Goal: Transaction & Acquisition: Purchase product/service

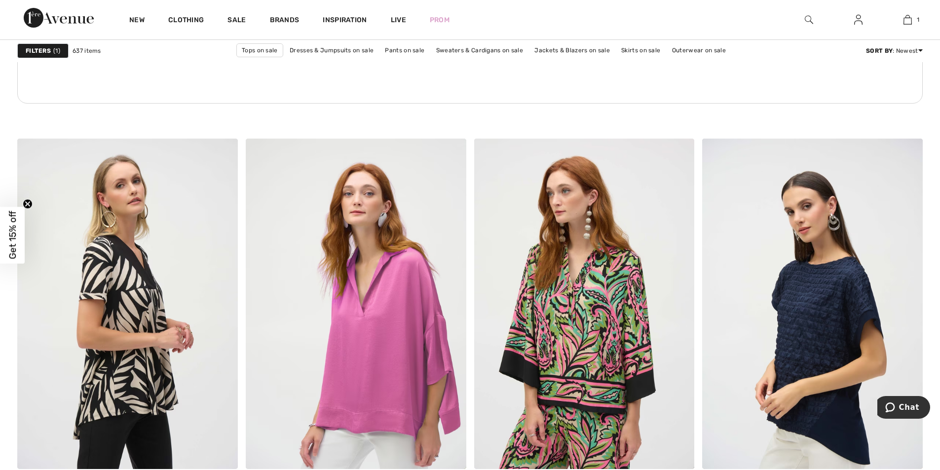
scroll to position [4708, 0]
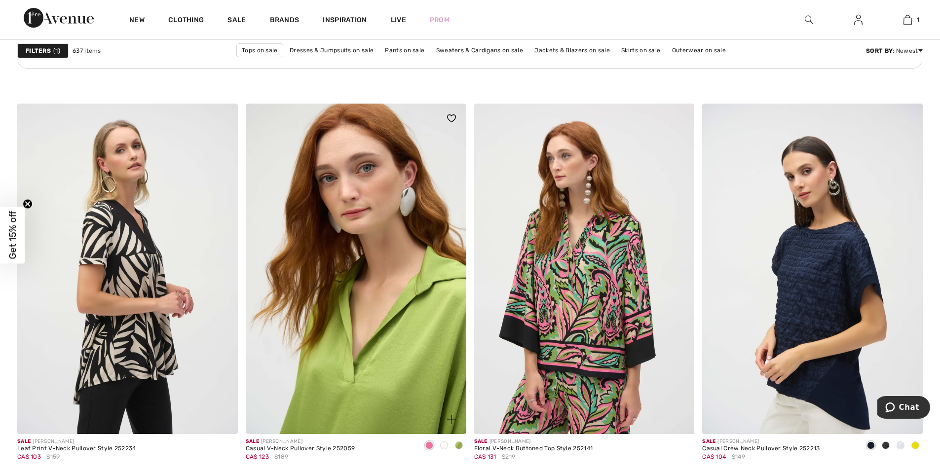
click at [382, 319] on img at bounding box center [356, 269] width 221 height 331
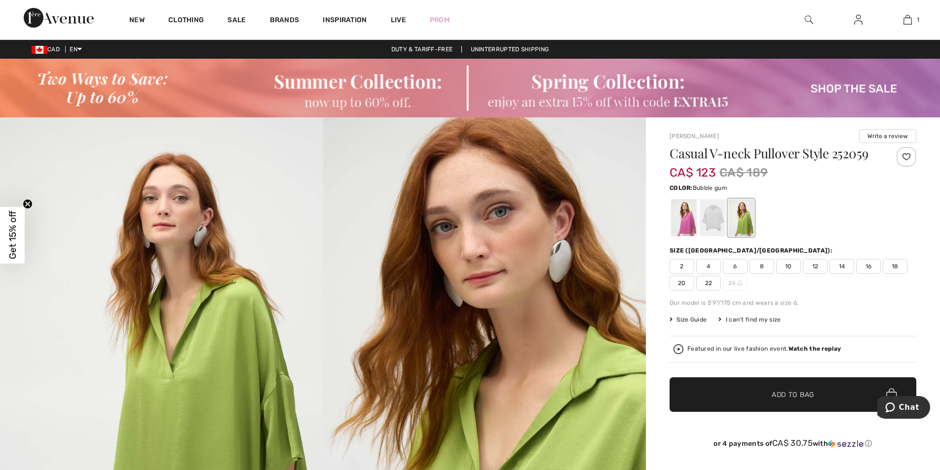
click at [689, 221] on div at bounding box center [684, 217] width 26 height 37
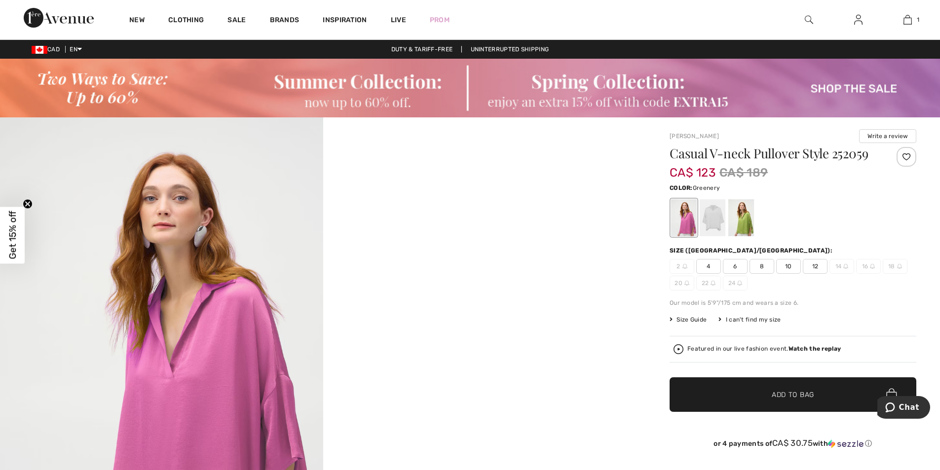
click at [748, 228] on div at bounding box center [741, 217] width 26 height 37
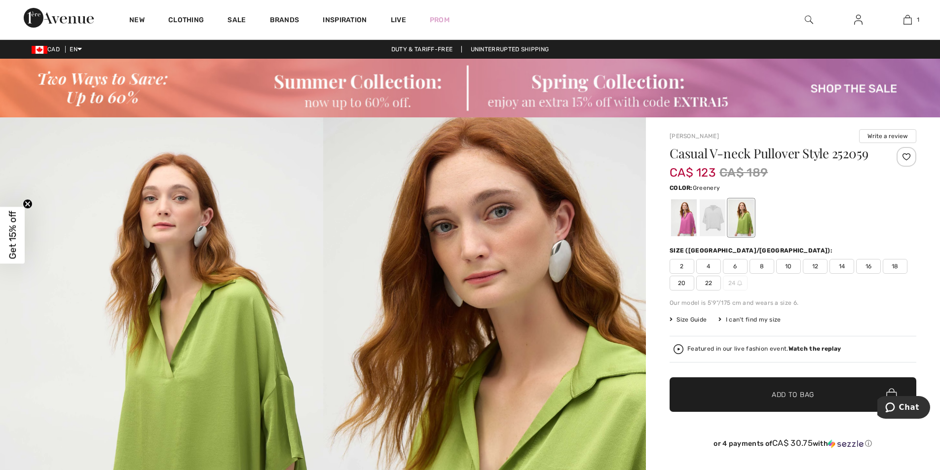
click at [782, 268] on span "10" at bounding box center [788, 266] width 25 height 15
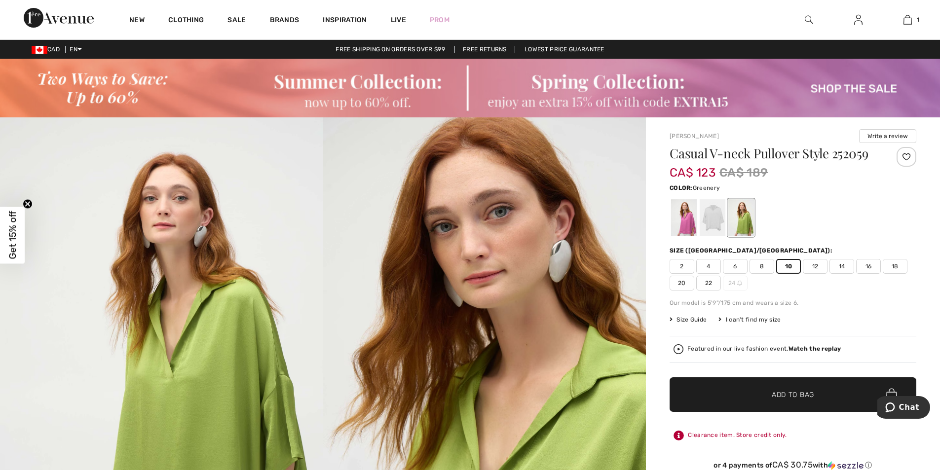
click at [778, 391] on span "Add to Bag" at bounding box center [793, 395] width 42 height 10
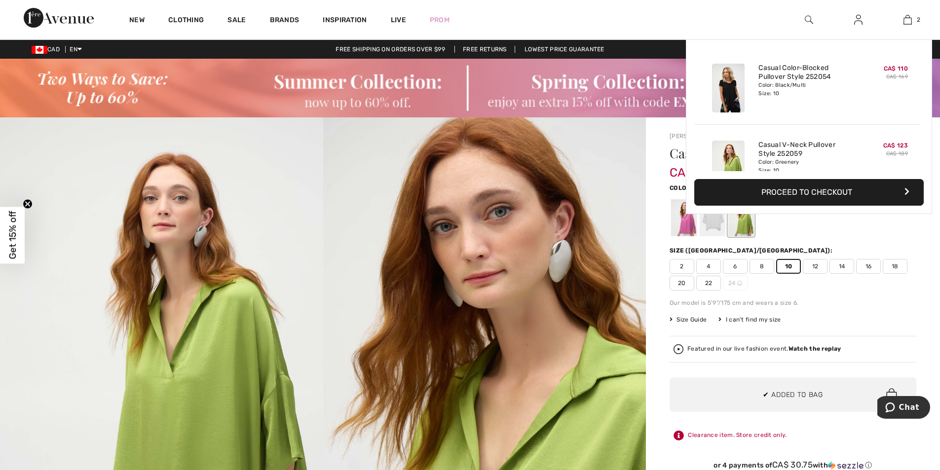
scroll to position [31, 0]
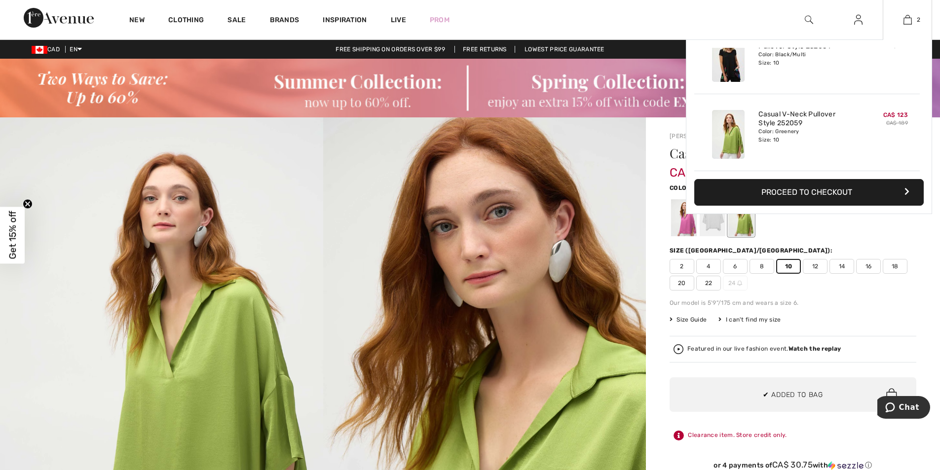
click at [804, 199] on button "Proceed to Checkout" at bounding box center [809, 192] width 230 height 27
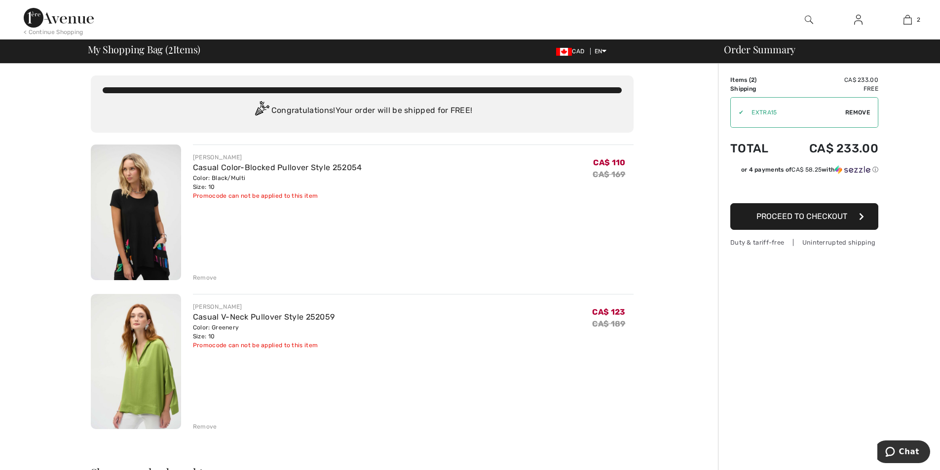
click at [202, 275] on div "Remove" at bounding box center [205, 277] width 24 height 9
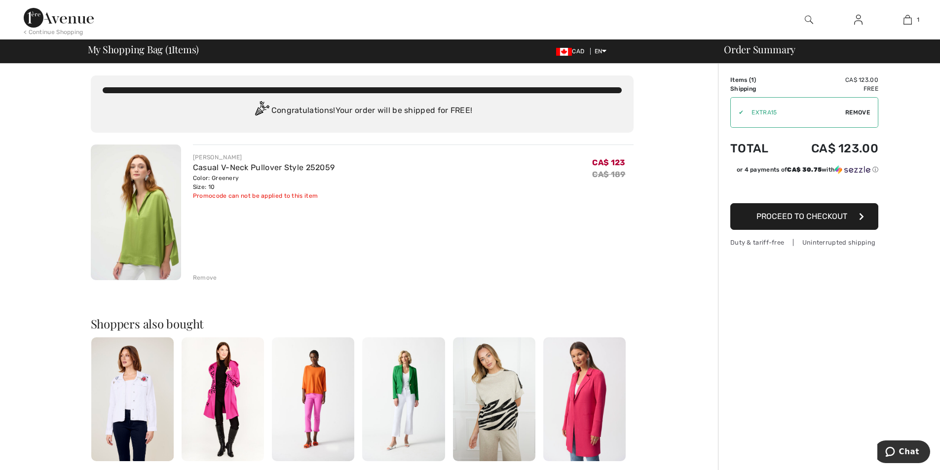
click at [204, 279] on div "Remove" at bounding box center [205, 277] width 24 height 9
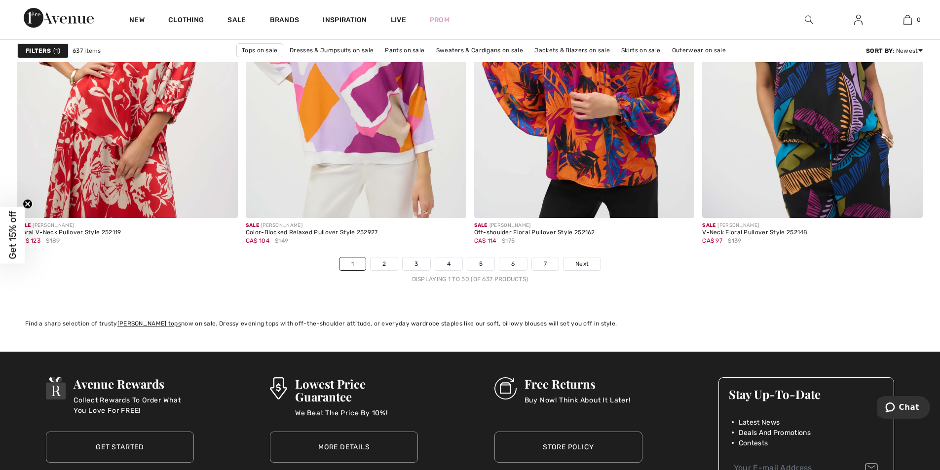
scroll to position [5819, 0]
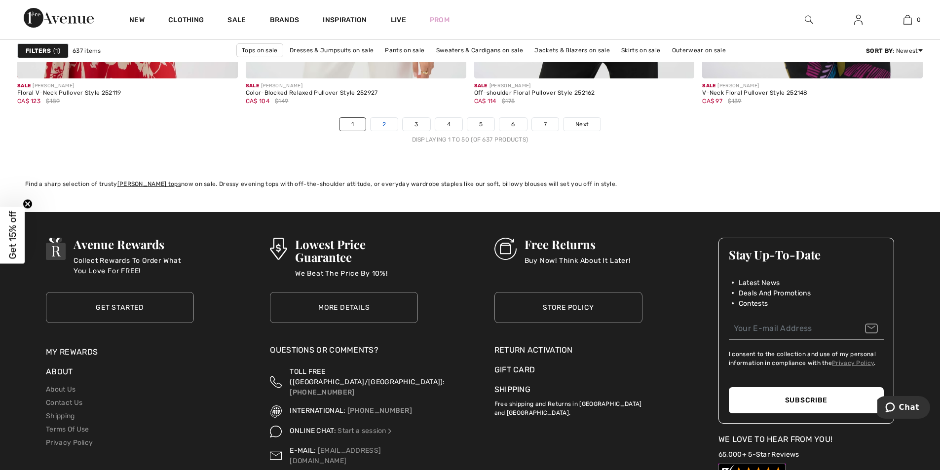
click at [384, 124] on link "2" at bounding box center [384, 124] width 27 height 13
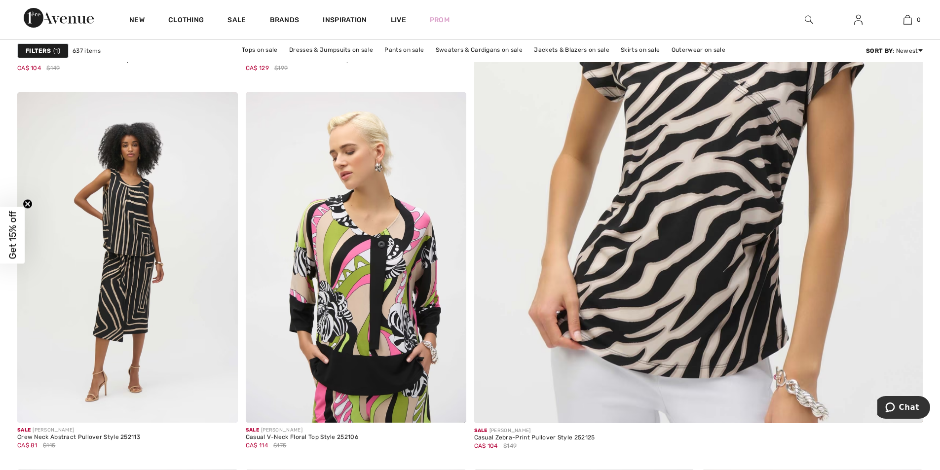
scroll to position [553, 0]
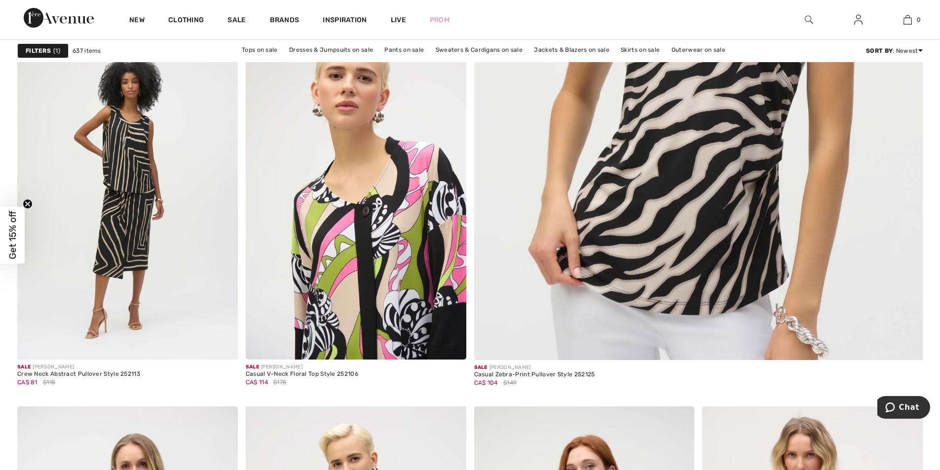
click at [384, 261] on img at bounding box center [356, 194] width 221 height 331
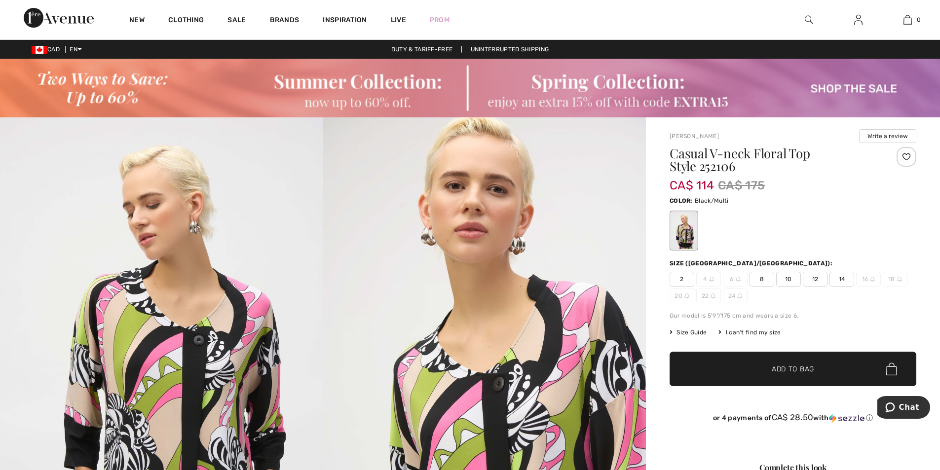
click at [793, 279] on span "10" at bounding box center [788, 279] width 25 height 15
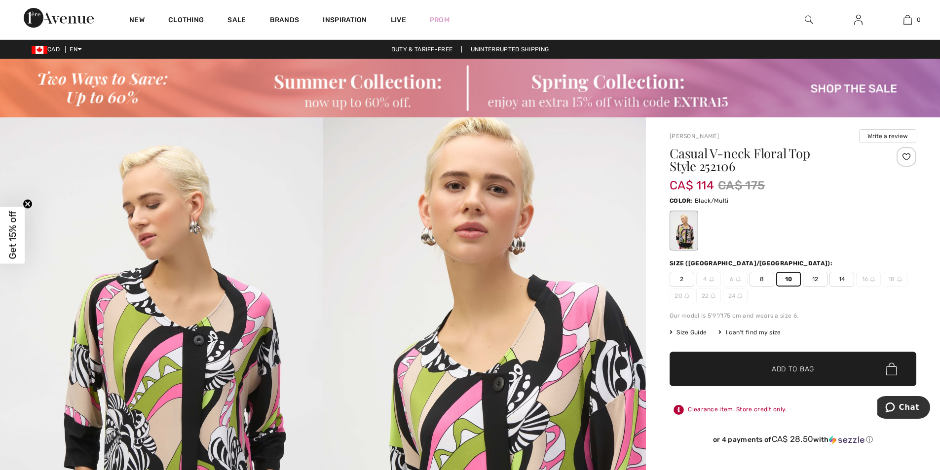
click at [792, 370] on span "Add to Bag" at bounding box center [793, 369] width 42 height 10
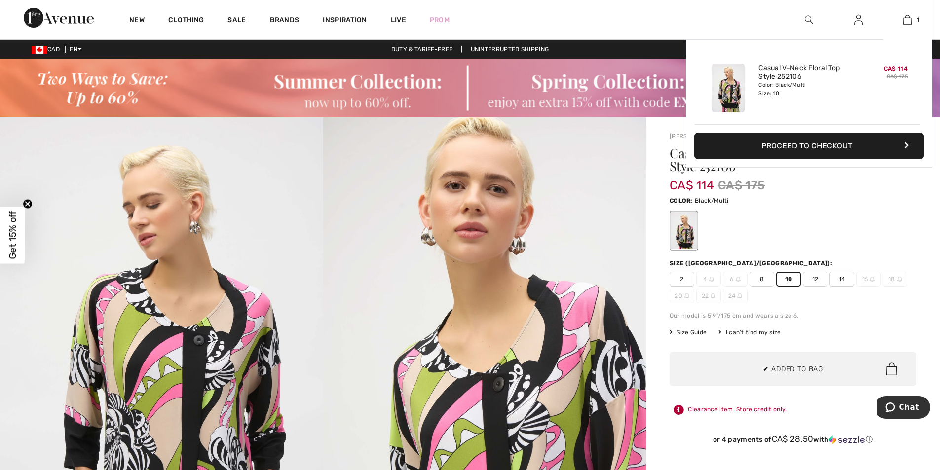
click at [789, 145] on button "Proceed to Checkout" at bounding box center [809, 146] width 230 height 27
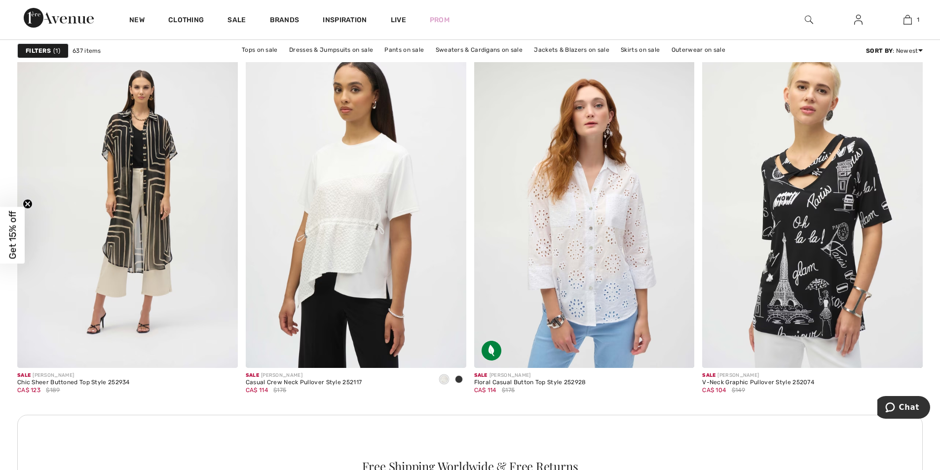
scroll to position [1370, 0]
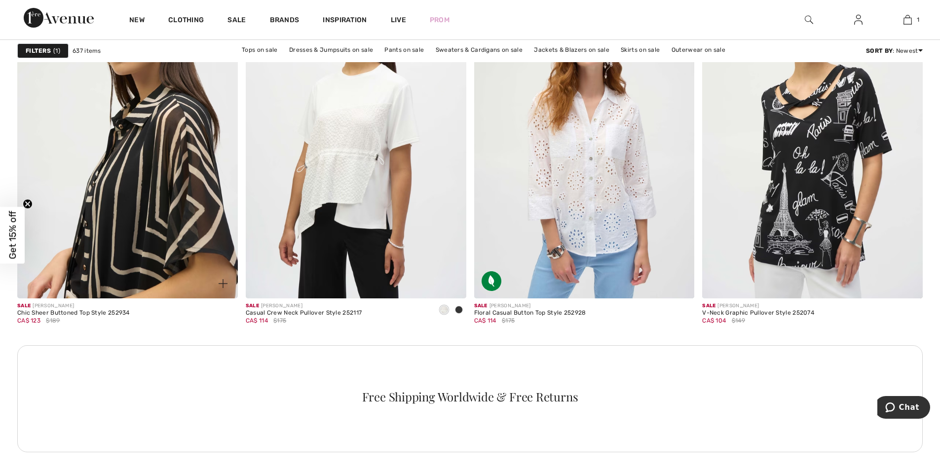
click at [184, 132] on img at bounding box center [127, 132] width 221 height 331
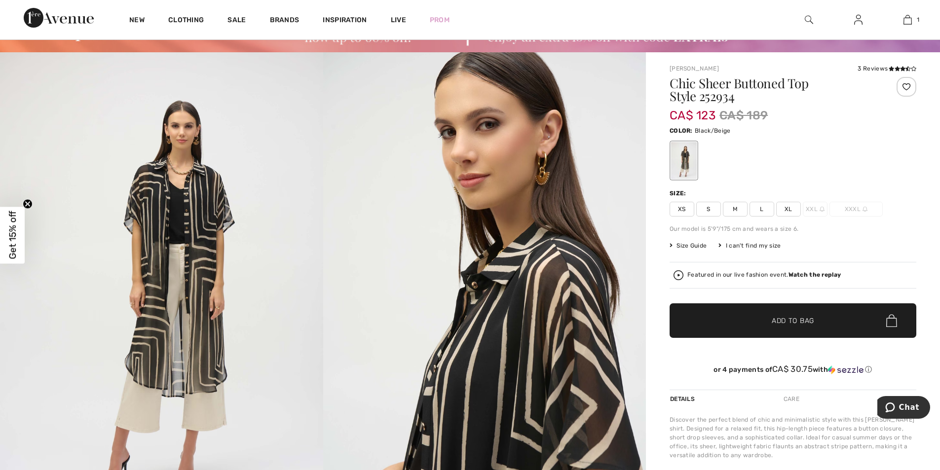
scroll to position [93, 0]
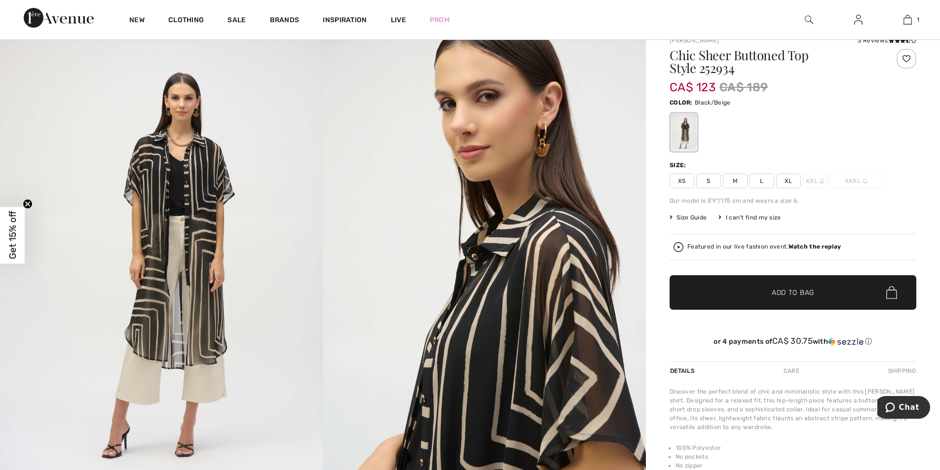
click at [765, 185] on span "L" at bounding box center [762, 181] width 25 height 15
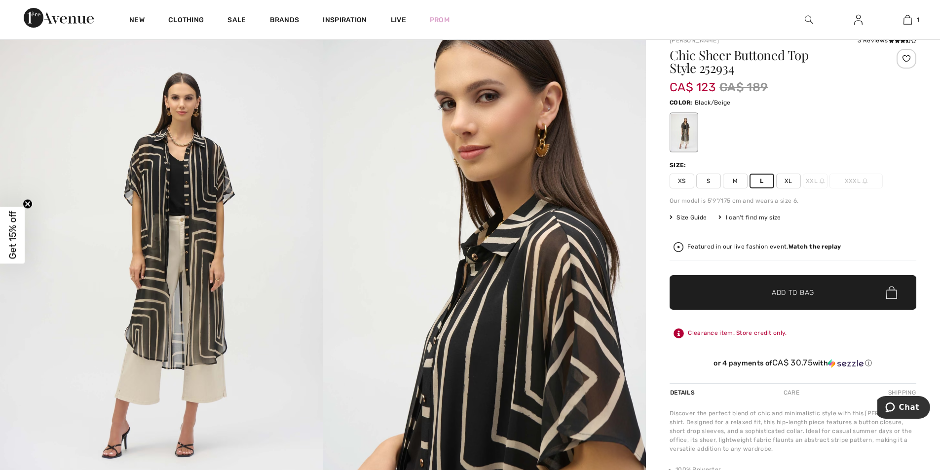
click at [745, 286] on span "✔ Added to Bag Add to Bag" at bounding box center [793, 292] width 247 height 35
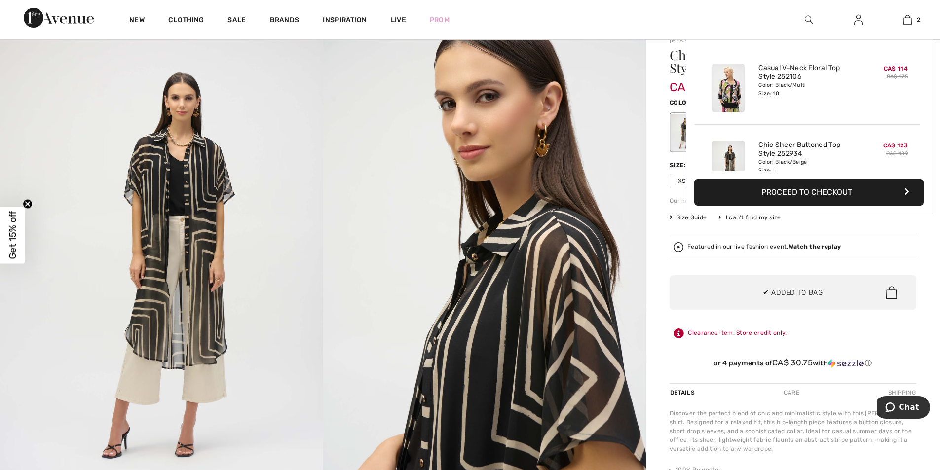
scroll to position [31, 0]
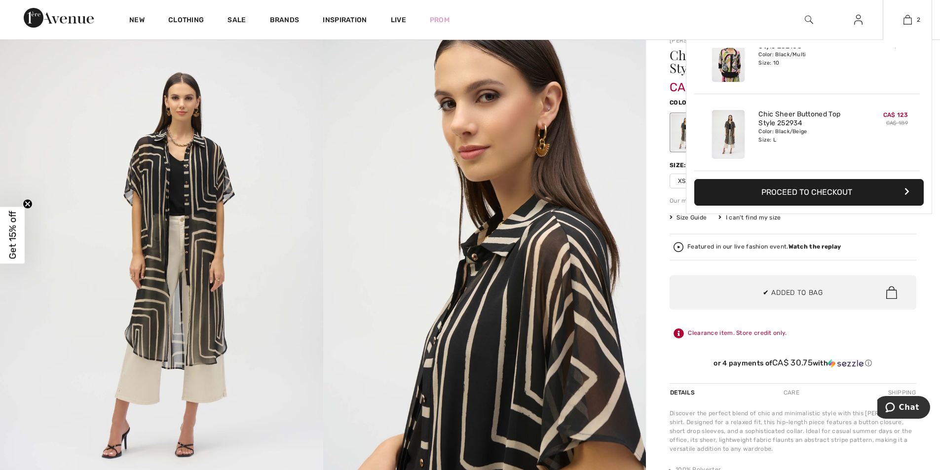
click at [724, 194] on button "Proceed to Checkout" at bounding box center [809, 192] width 230 height 27
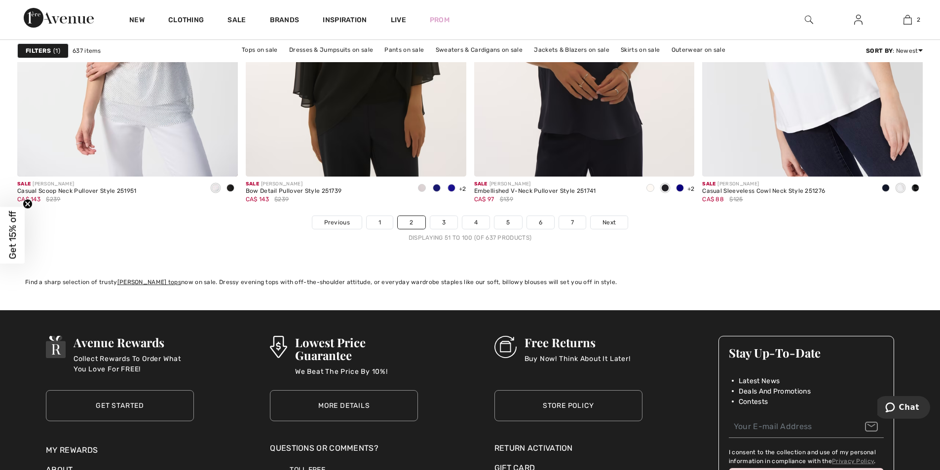
scroll to position [5812, 0]
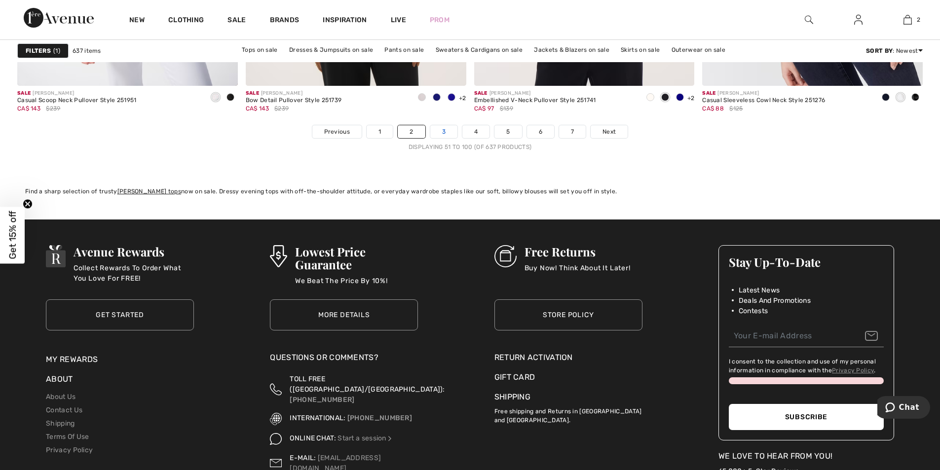
click at [447, 133] on link "3" at bounding box center [443, 131] width 27 height 13
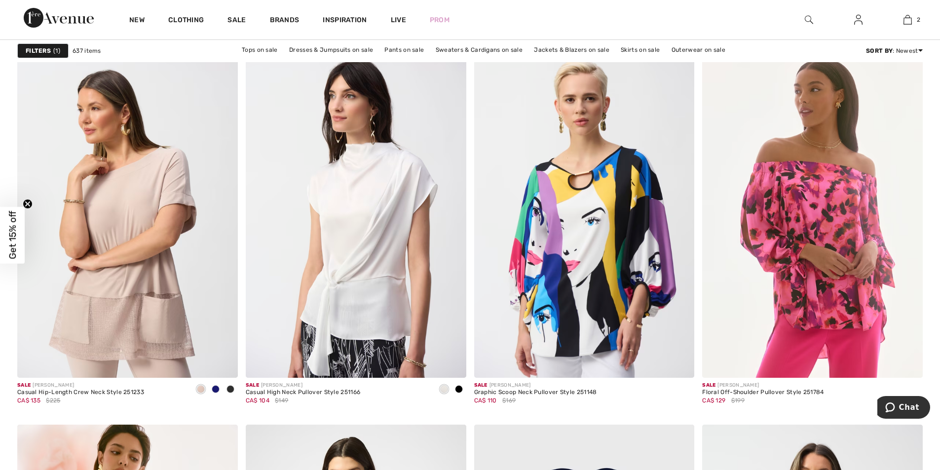
scroll to position [4779, 0]
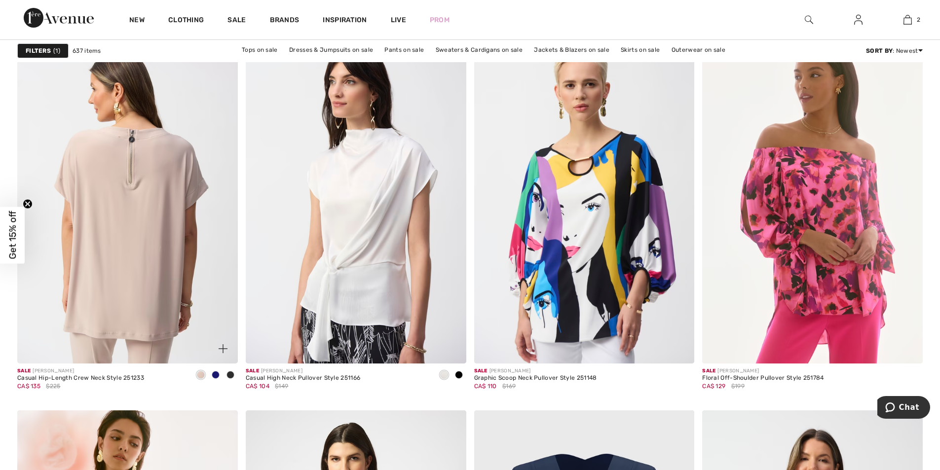
click at [127, 229] on img at bounding box center [127, 198] width 221 height 331
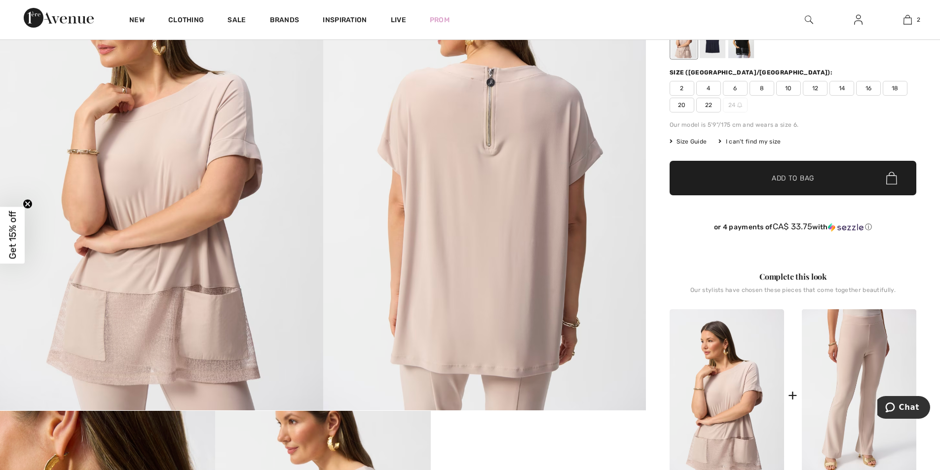
scroll to position [62, 0]
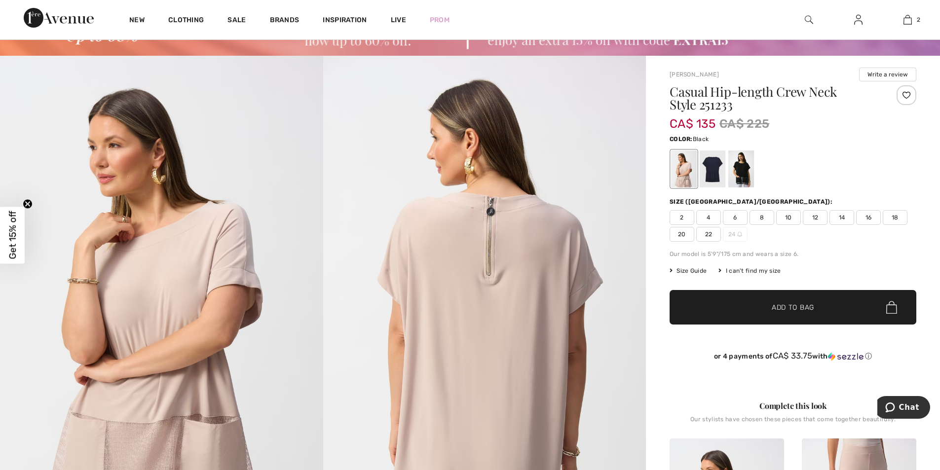
click at [742, 168] on div at bounding box center [741, 169] width 26 height 37
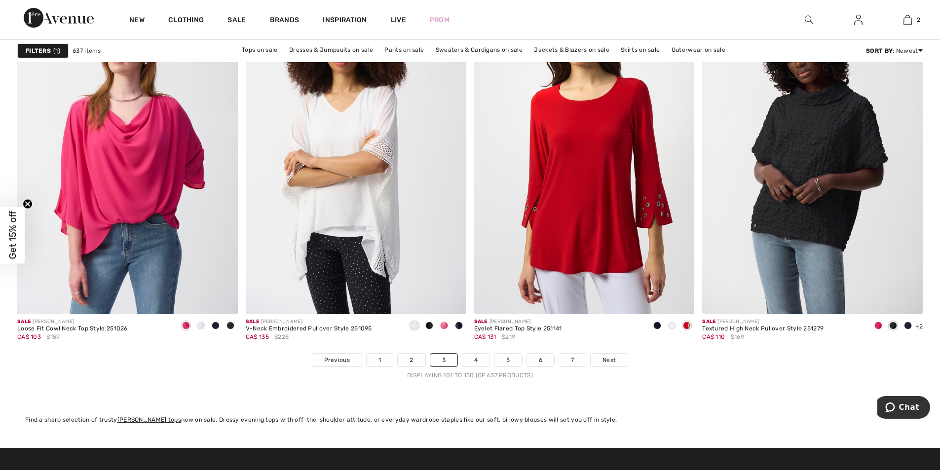
scroll to position [5793, 0]
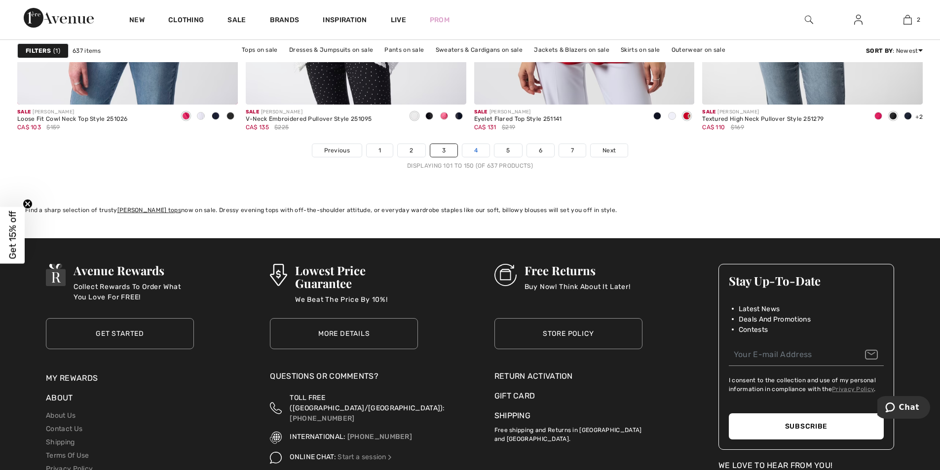
click at [475, 153] on link "4" at bounding box center [475, 150] width 27 height 13
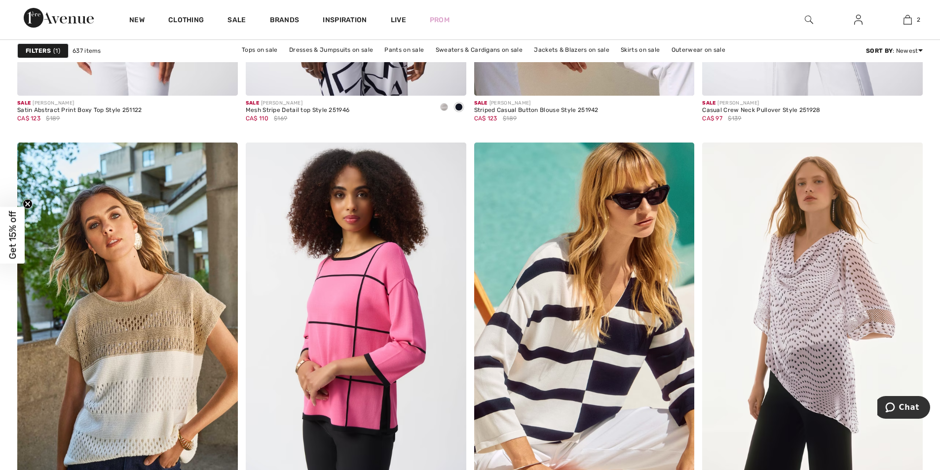
scroll to position [2540, 0]
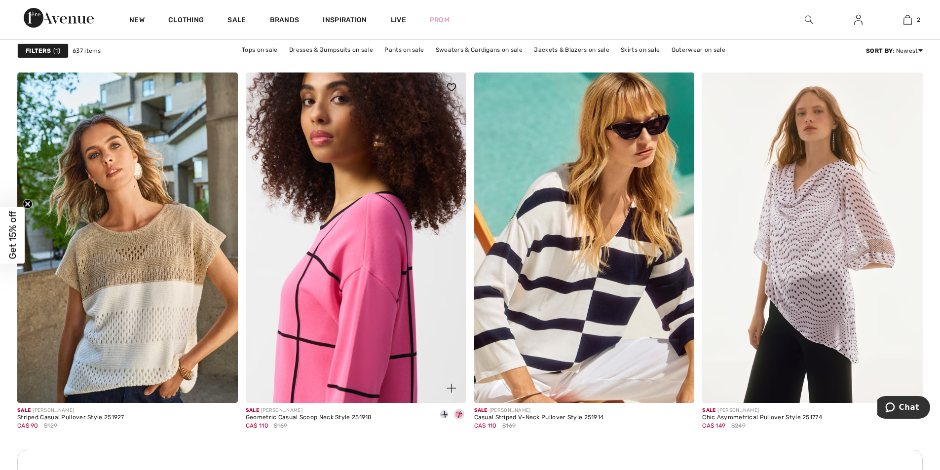
click at [358, 287] on img at bounding box center [356, 238] width 221 height 331
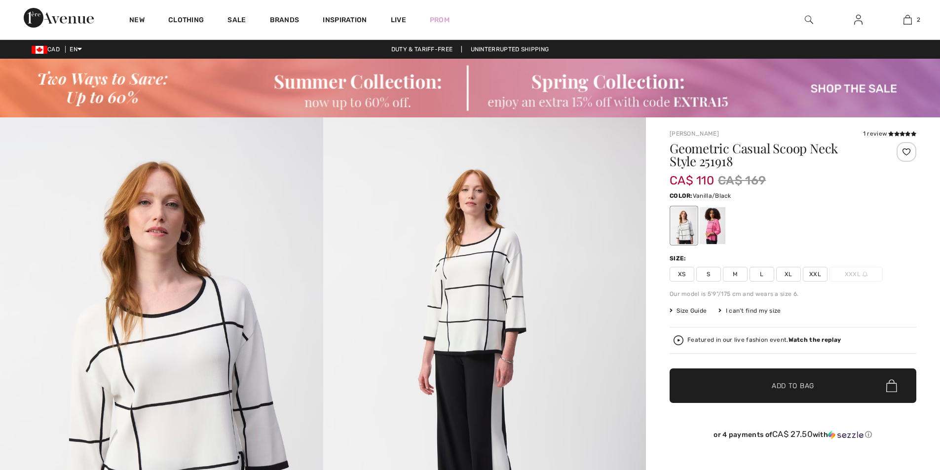
click at [761, 278] on span "L" at bounding box center [762, 274] width 25 height 15
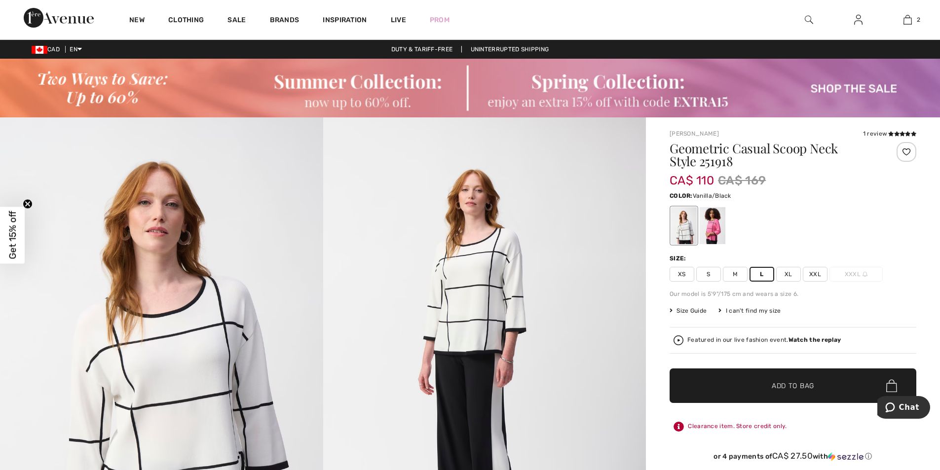
click at [768, 382] on span "✔ Added to Bag" at bounding box center [778, 386] width 60 height 10
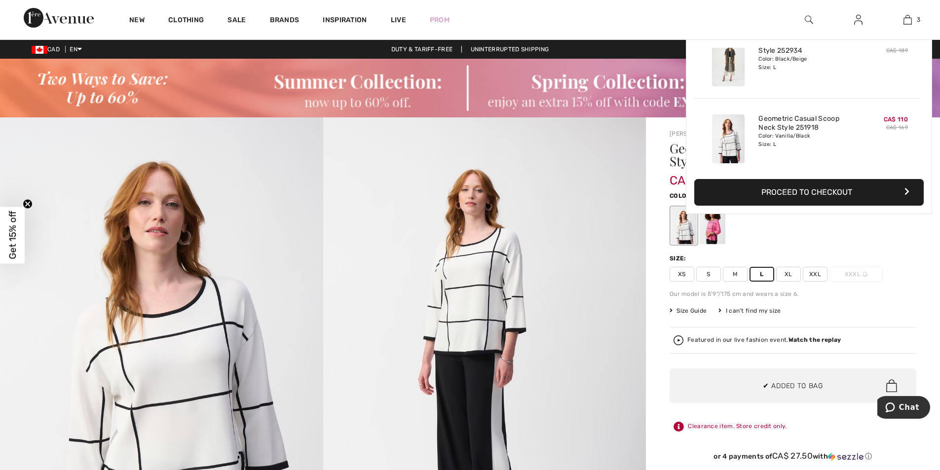
scroll to position [108, 0]
click at [797, 196] on button "Proceed to Checkout" at bounding box center [809, 192] width 230 height 27
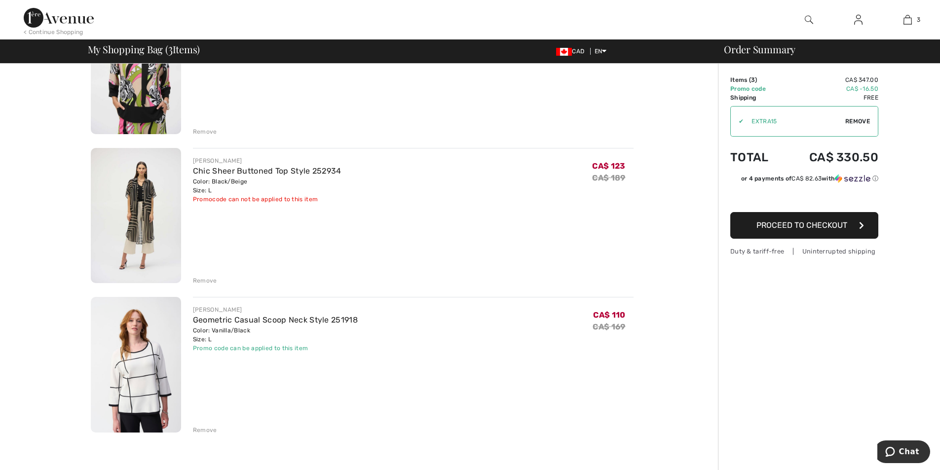
scroll to position [151, 0]
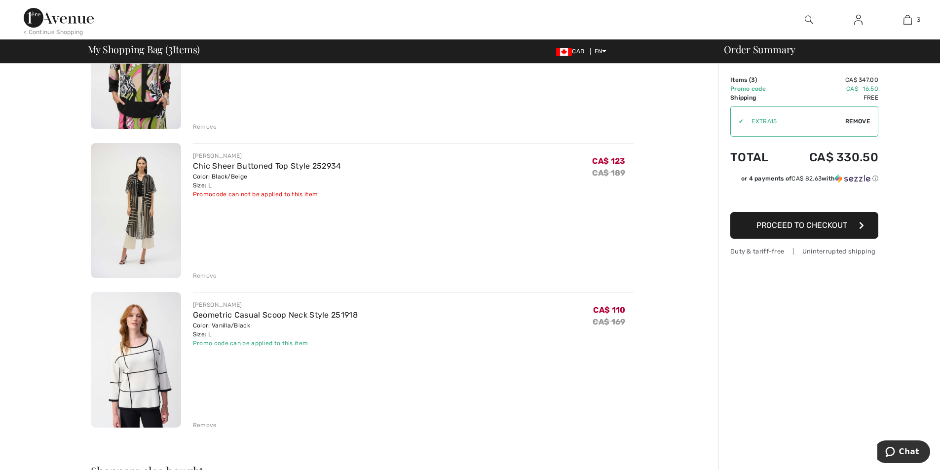
click at [197, 126] on div "Remove" at bounding box center [205, 126] width 24 height 9
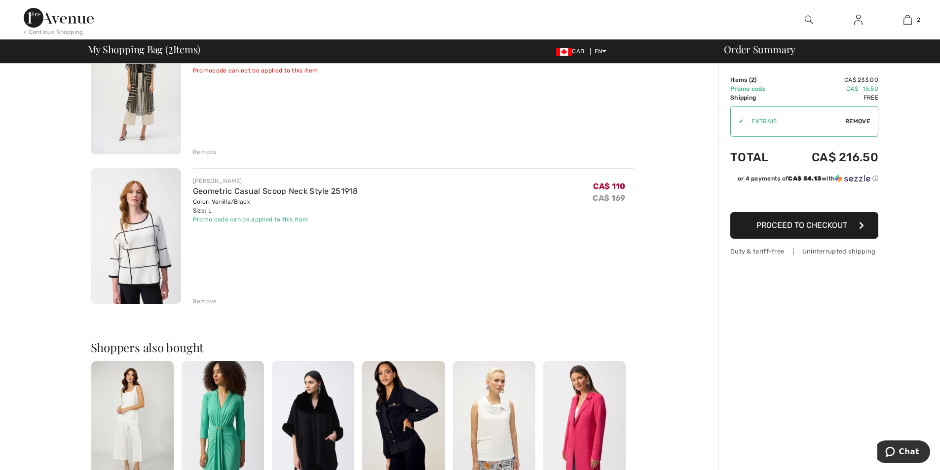
scroll to position [139, 0]
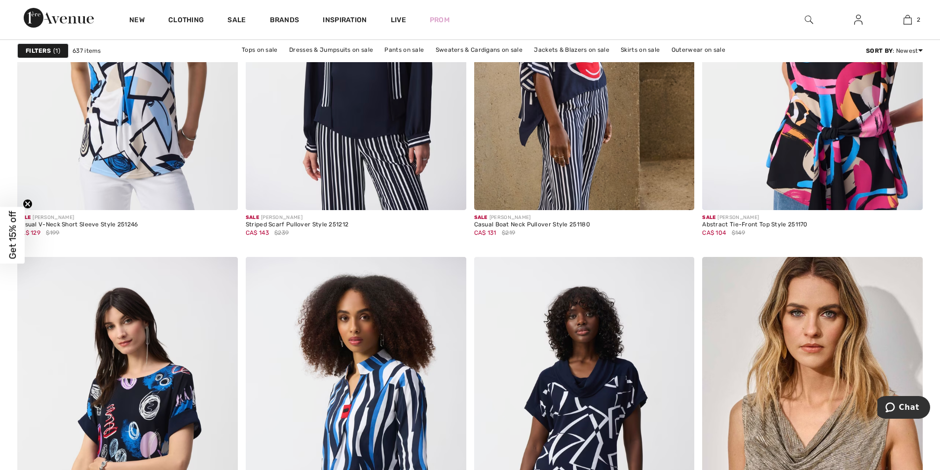
scroll to position [4258, 0]
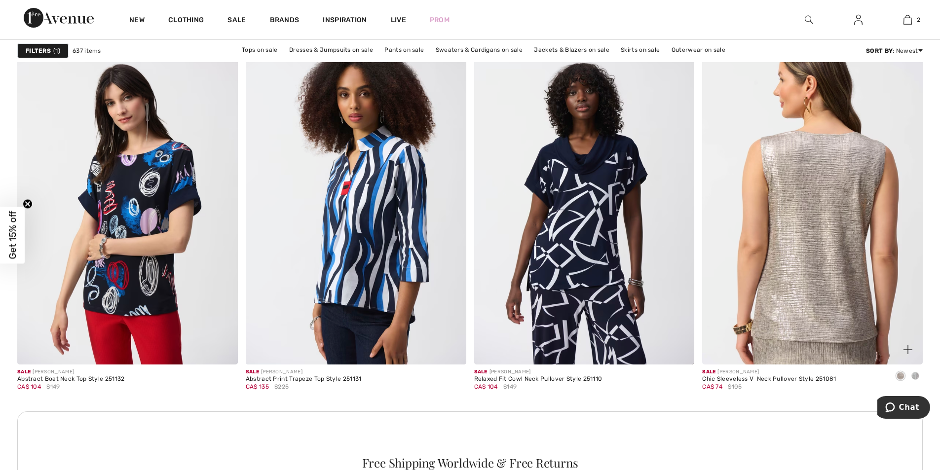
click at [823, 243] on img at bounding box center [812, 199] width 221 height 331
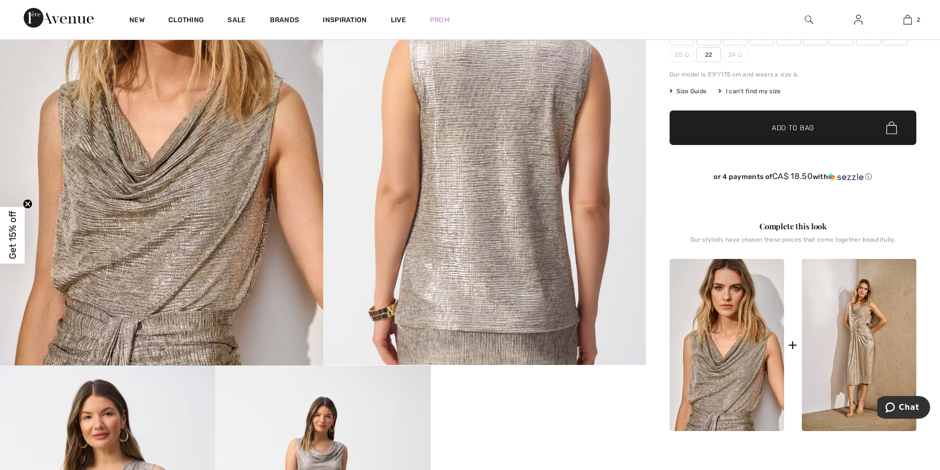
scroll to position [442, 0]
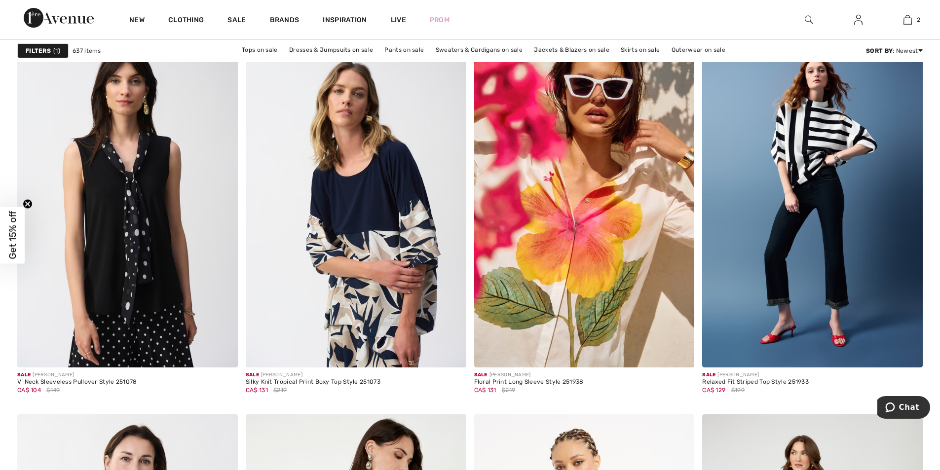
scroll to position [4782, 0]
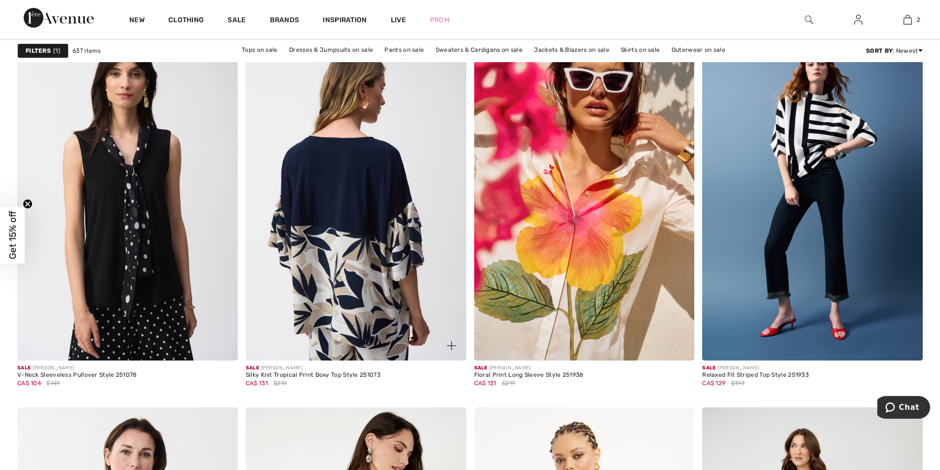
click at [352, 231] on img at bounding box center [356, 195] width 221 height 331
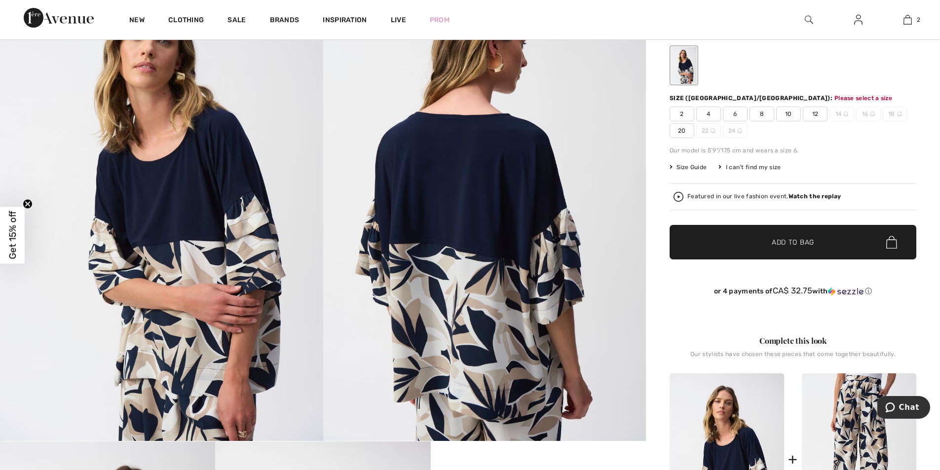
scroll to position [175, 0]
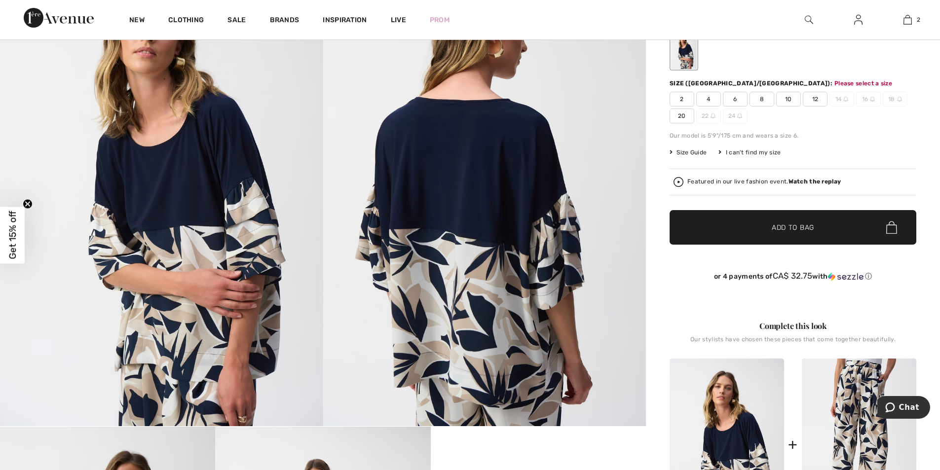
click at [790, 99] on span "10" at bounding box center [788, 99] width 25 height 15
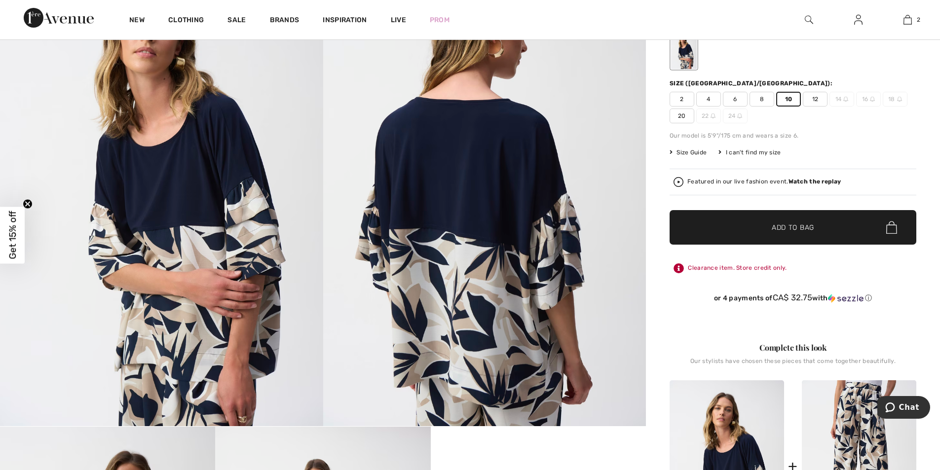
click at [783, 225] on span "Add to Bag" at bounding box center [793, 228] width 42 height 10
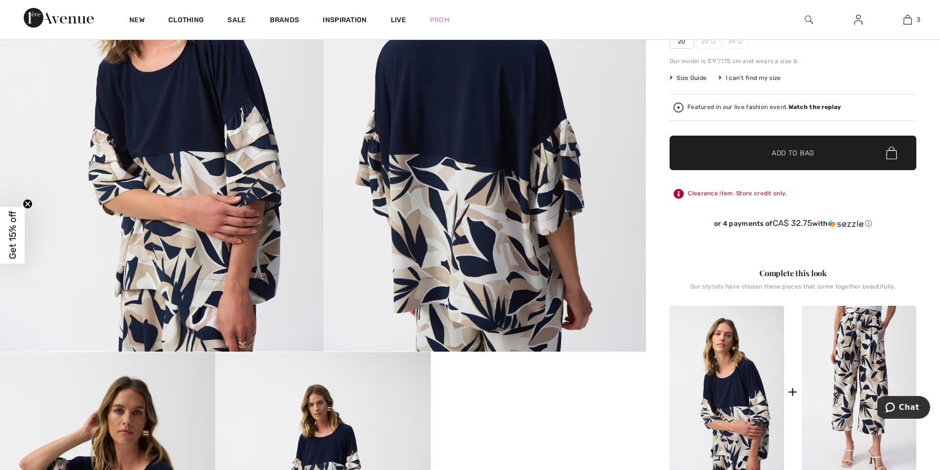
scroll to position [185, 0]
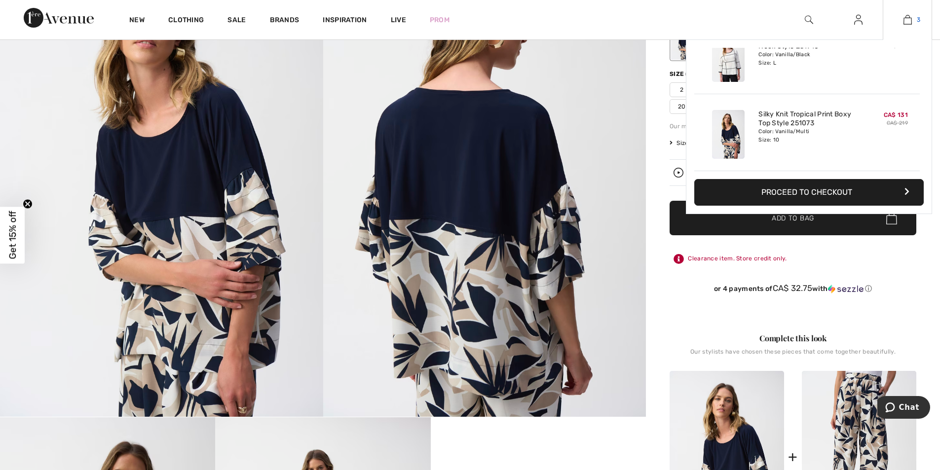
click at [913, 23] on link "3" at bounding box center [907, 20] width 48 height 12
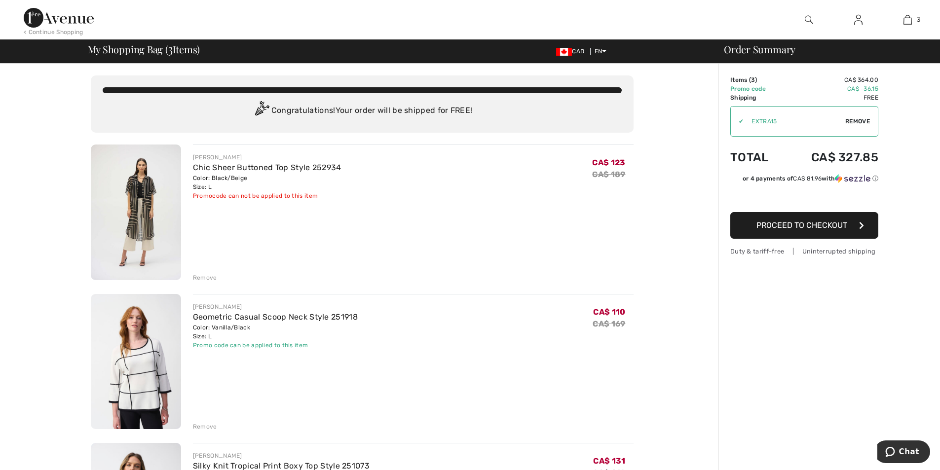
click at [207, 279] on div "Remove" at bounding box center [205, 277] width 24 height 9
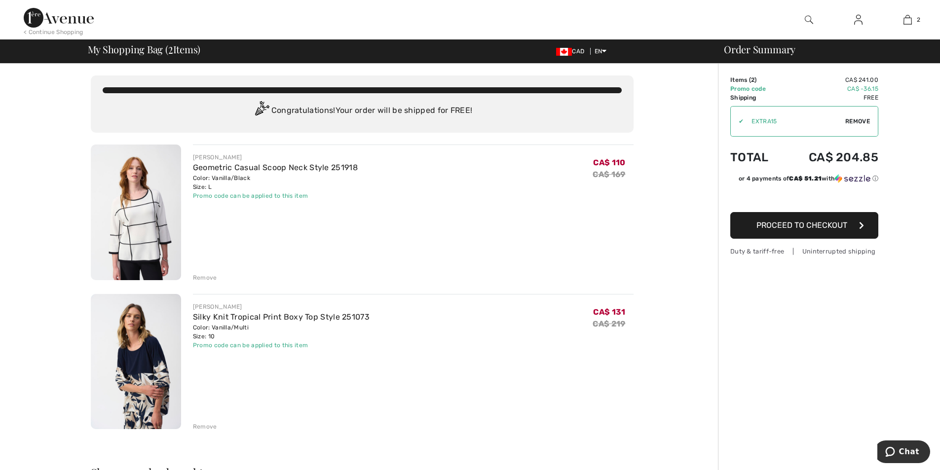
click at [204, 278] on div "Remove" at bounding box center [205, 277] width 24 height 9
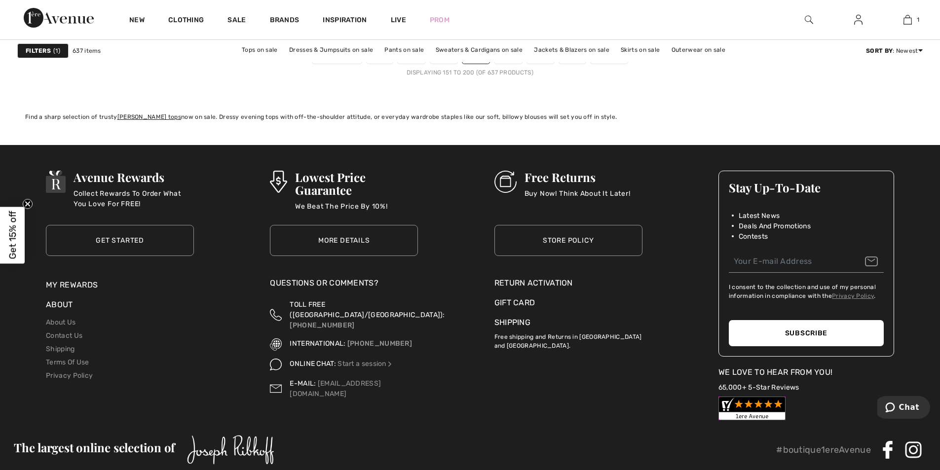
scroll to position [5557, 0]
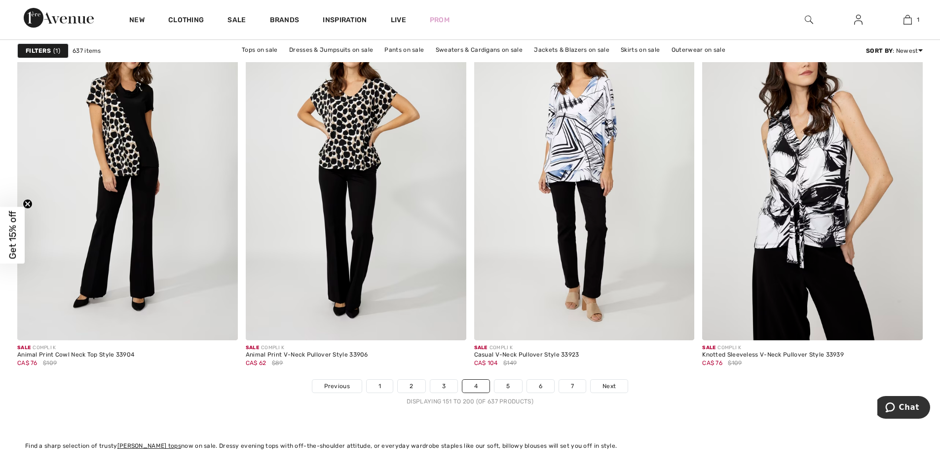
drag, startPoint x: 942, startPoint y: 358, endPoint x: 46, endPoint y: 19, distance: 957.8
click at [505, 387] on link "5" at bounding box center [508, 386] width 27 height 13
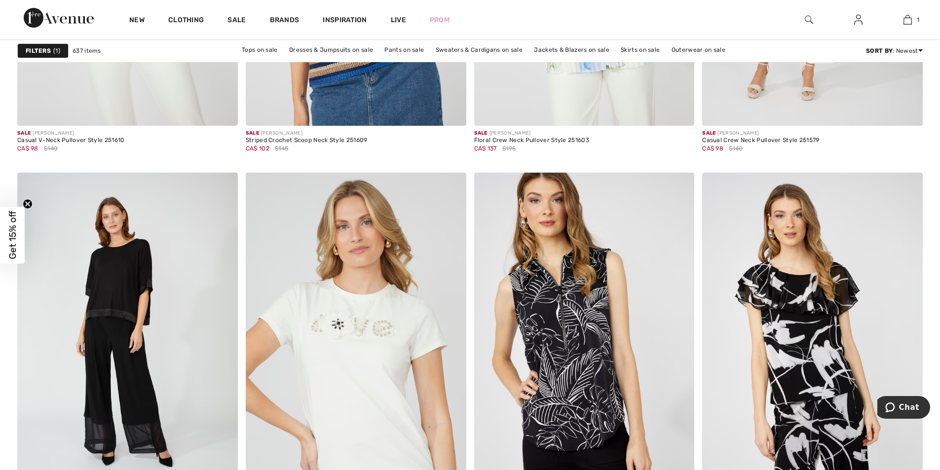
scroll to position [5520, 0]
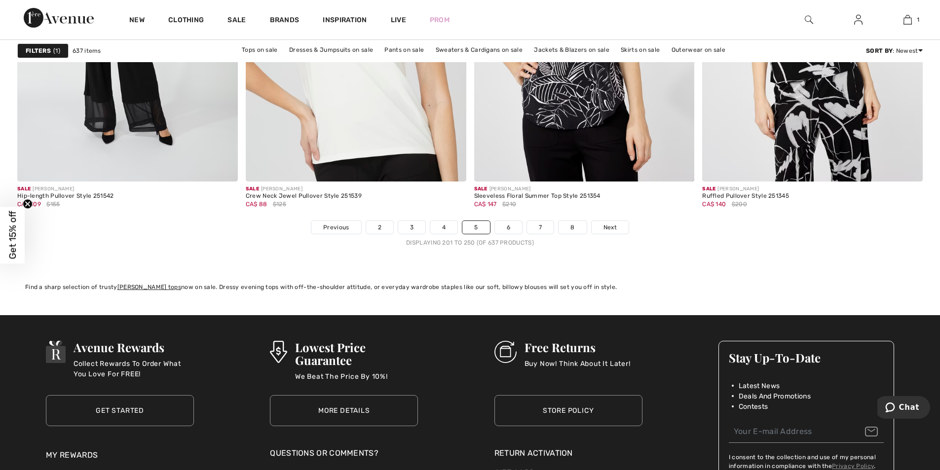
drag, startPoint x: 946, startPoint y: 373, endPoint x: 52, endPoint y: 19, distance: 960.9
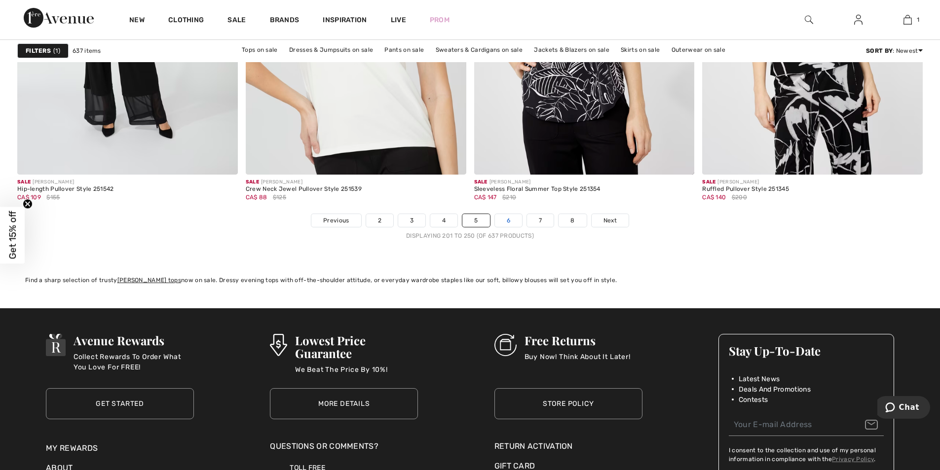
click at [505, 222] on link "6" at bounding box center [508, 220] width 27 height 13
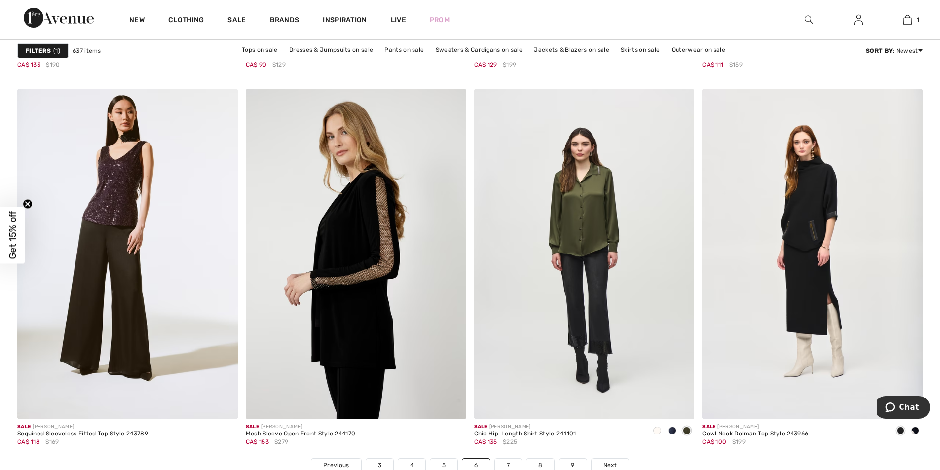
scroll to position [5548, 0]
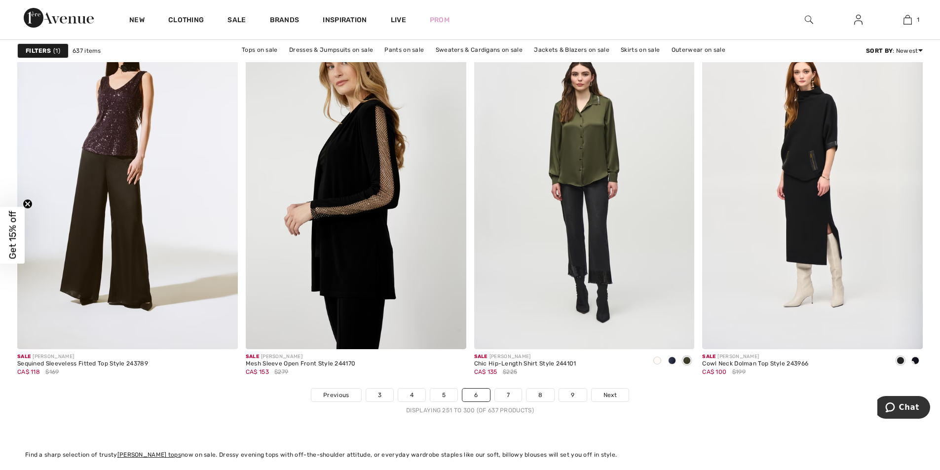
drag, startPoint x: 947, startPoint y: 40, endPoint x: 23, endPoint y: 23, distance: 924.1
click at [509, 396] on link "7" at bounding box center [508, 395] width 27 height 13
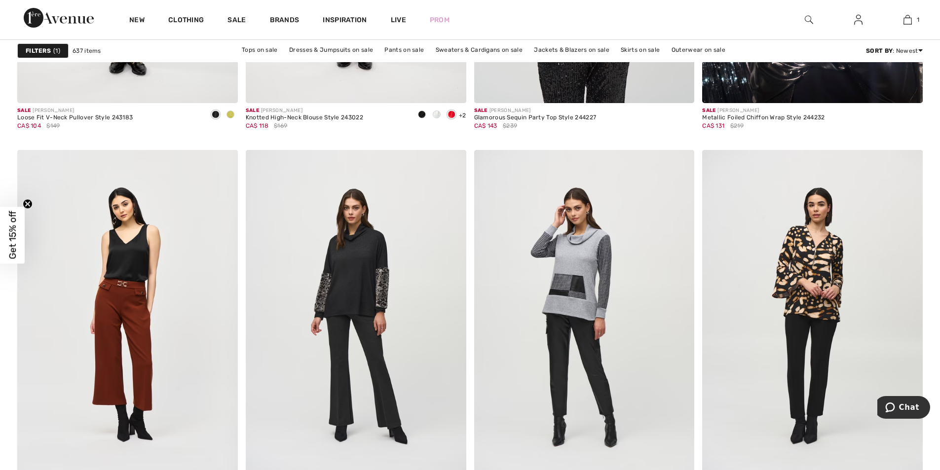
scroll to position [2413, 0]
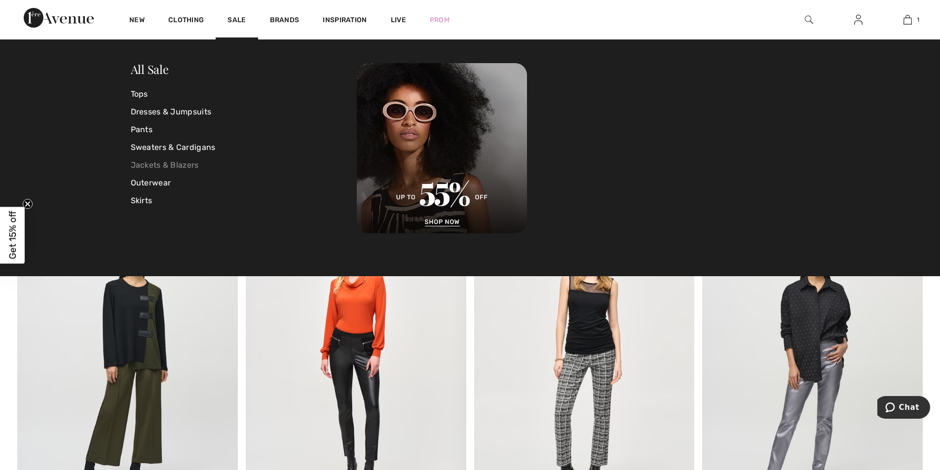
click at [169, 167] on link "Jackets & Blazers" at bounding box center [244, 165] width 227 height 18
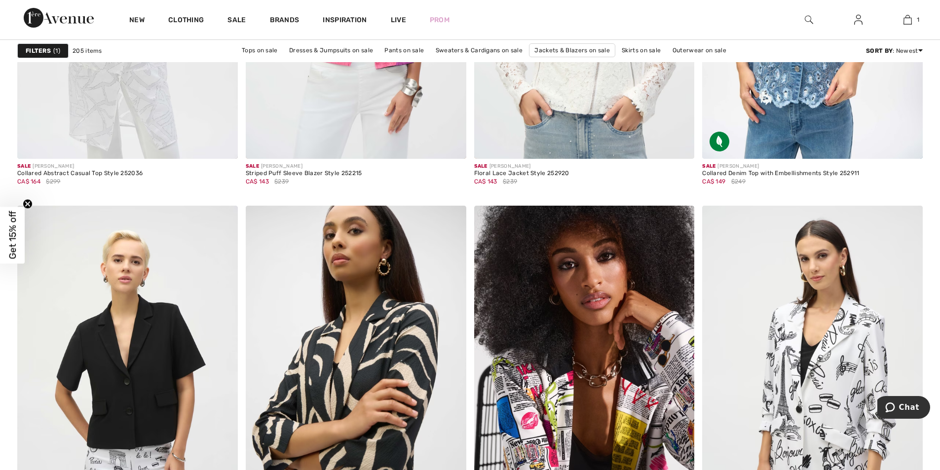
scroll to position [2197, 0]
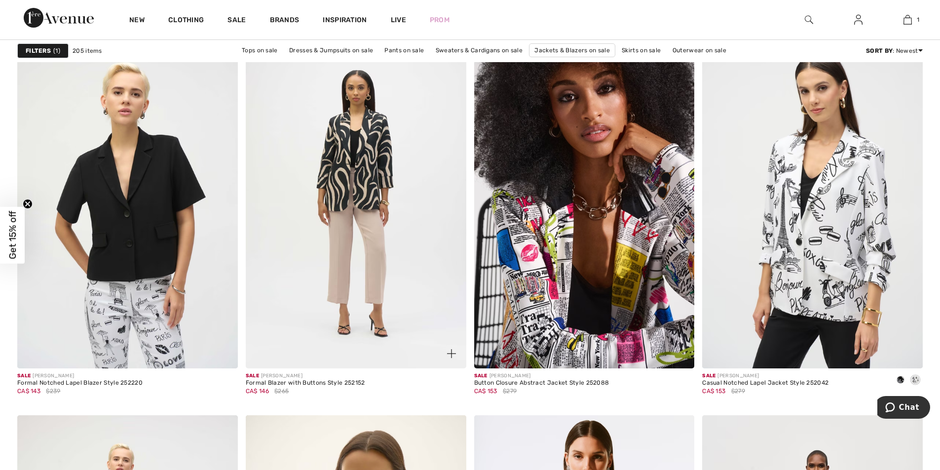
click at [360, 192] on img at bounding box center [356, 203] width 221 height 331
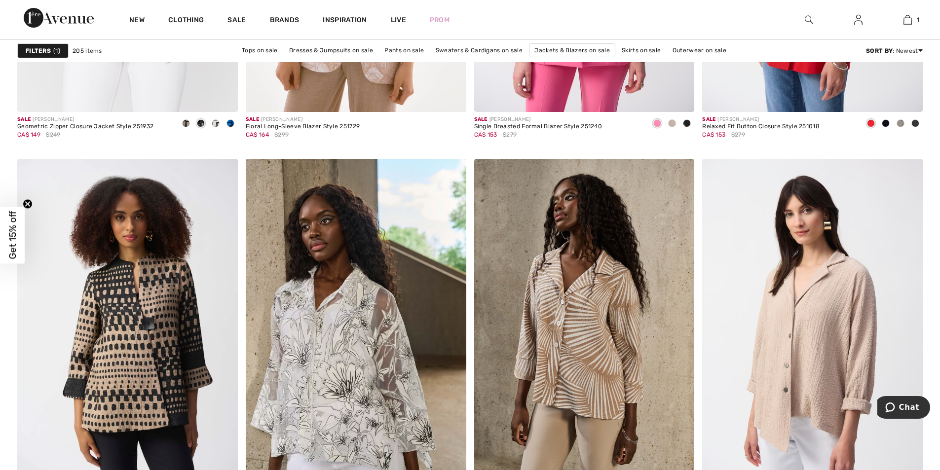
scroll to position [5128, 0]
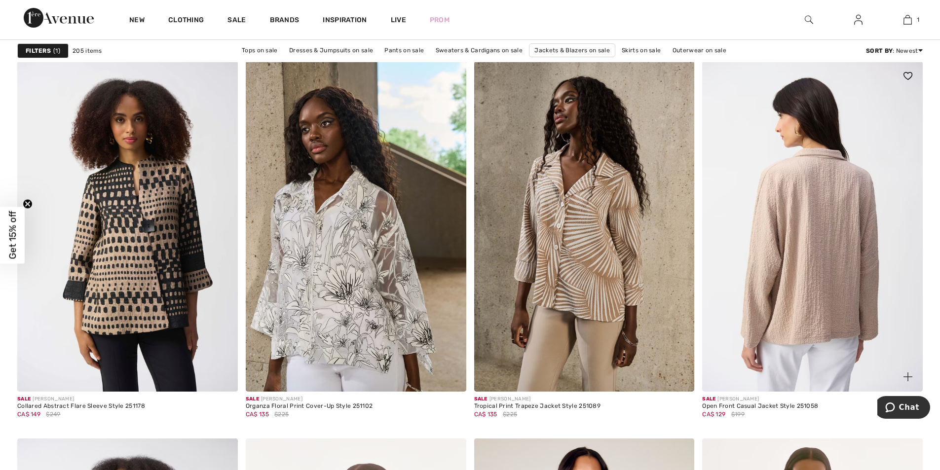
click at [812, 263] on img at bounding box center [812, 226] width 221 height 331
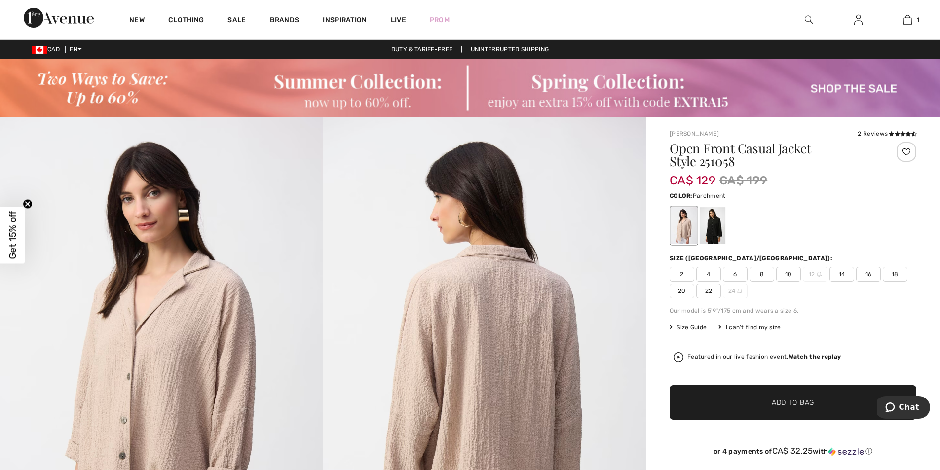
click at [788, 275] on span "10" at bounding box center [788, 274] width 25 height 15
click at [778, 396] on span "✔ Added to Bag Add to Bag" at bounding box center [793, 402] width 247 height 35
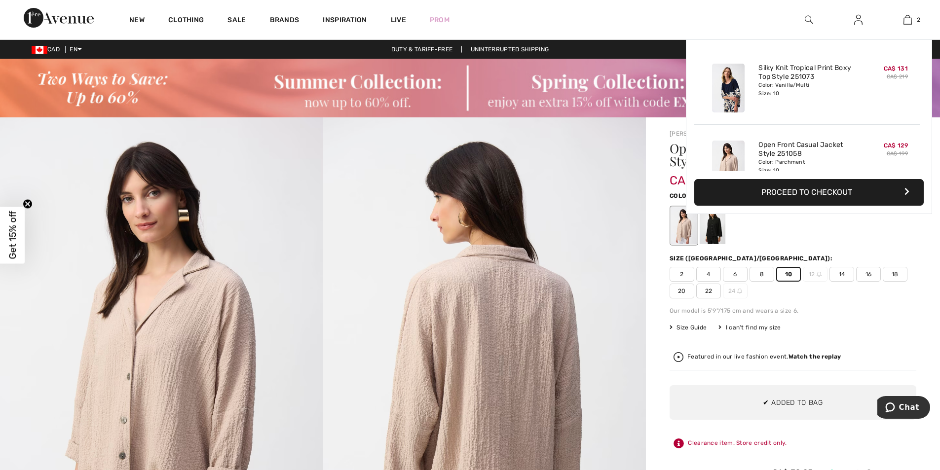
scroll to position [31, 0]
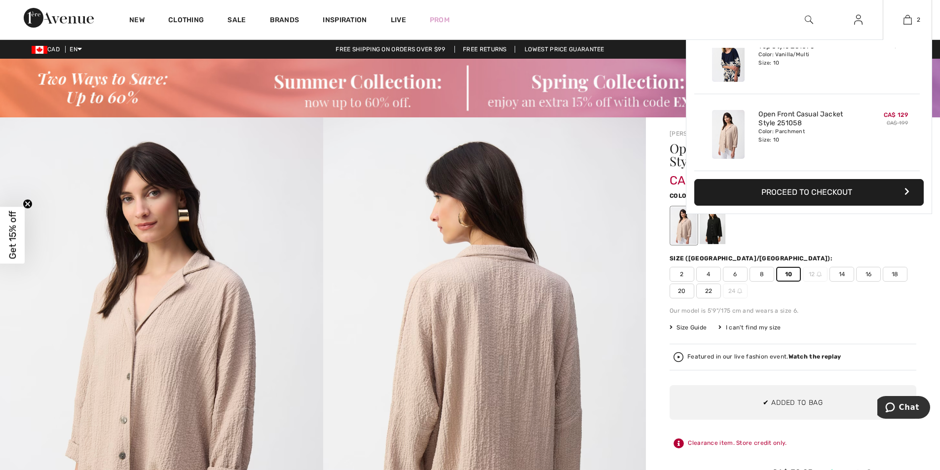
click at [795, 184] on button "Proceed to Checkout" at bounding box center [809, 192] width 230 height 27
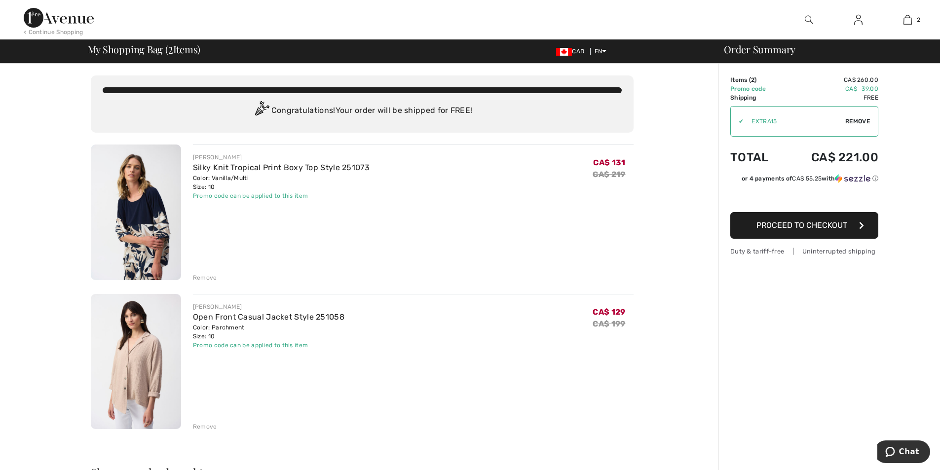
click at [202, 278] on div "Remove" at bounding box center [205, 277] width 24 height 9
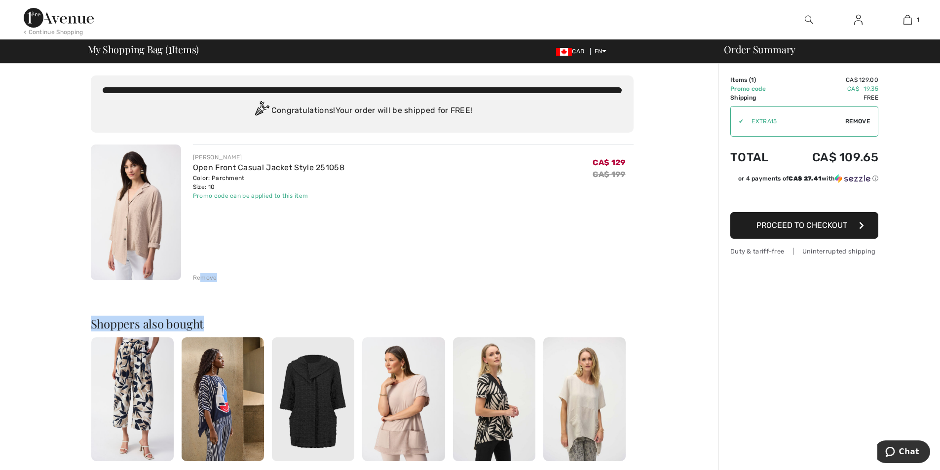
drag, startPoint x: 199, startPoint y: 277, endPoint x: 302, endPoint y: 299, distance: 104.8
click at [302, 299] on div "[PERSON_NAME] Open Front Casual Jacket Style 251058 Color: Parchment Size: 10 F…" at bounding box center [362, 420] width 543 height 550
click at [285, 274] on div "Remove" at bounding box center [413, 276] width 441 height 11
click at [206, 277] on div "Remove" at bounding box center [205, 277] width 24 height 9
